Goal: Transaction & Acquisition: Purchase product/service

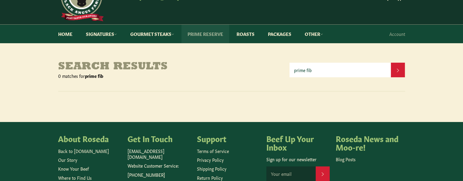
click at [205, 34] on link "Prime Reserve" at bounding box center [205, 34] width 48 height 19
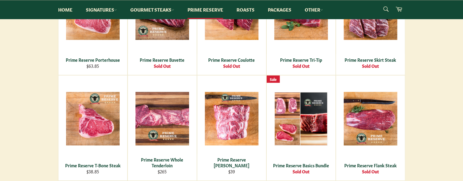
scroll to position [304, 0]
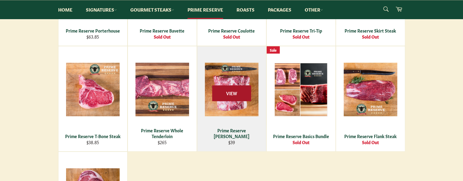
click at [230, 94] on span "View" at bounding box center [231, 94] width 39 height 16
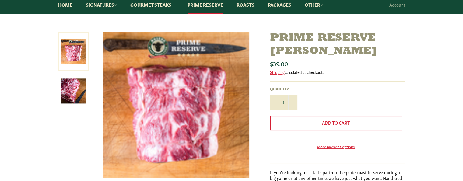
scroll to position [61, 0]
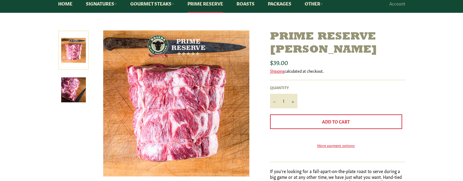
click at [75, 87] on img at bounding box center [73, 89] width 25 height 25
